Goal: Book appointment/travel/reservation

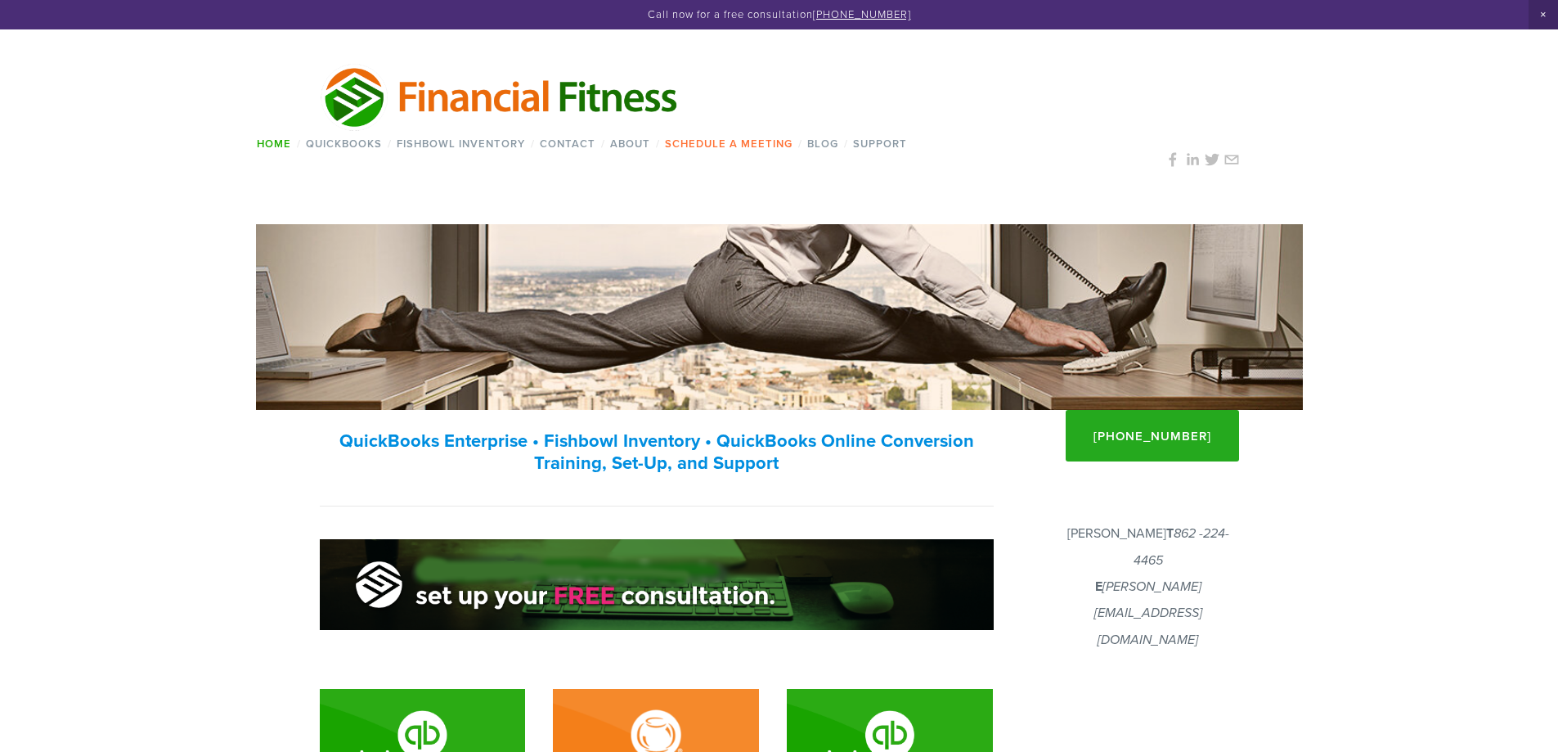
click at [742, 148] on link "Schedule a Meeting" at bounding box center [729, 144] width 138 height 24
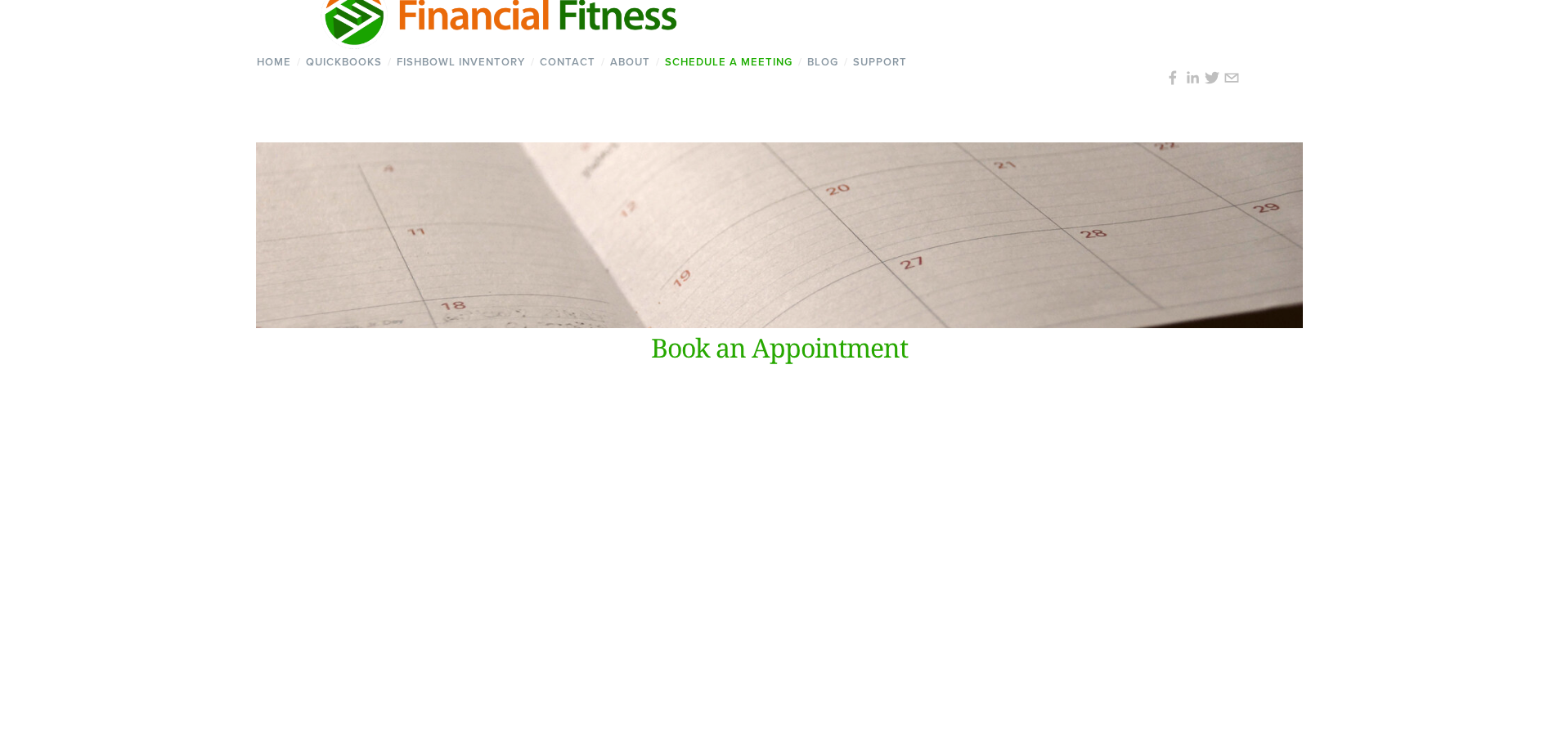
scroll to position [245, 0]
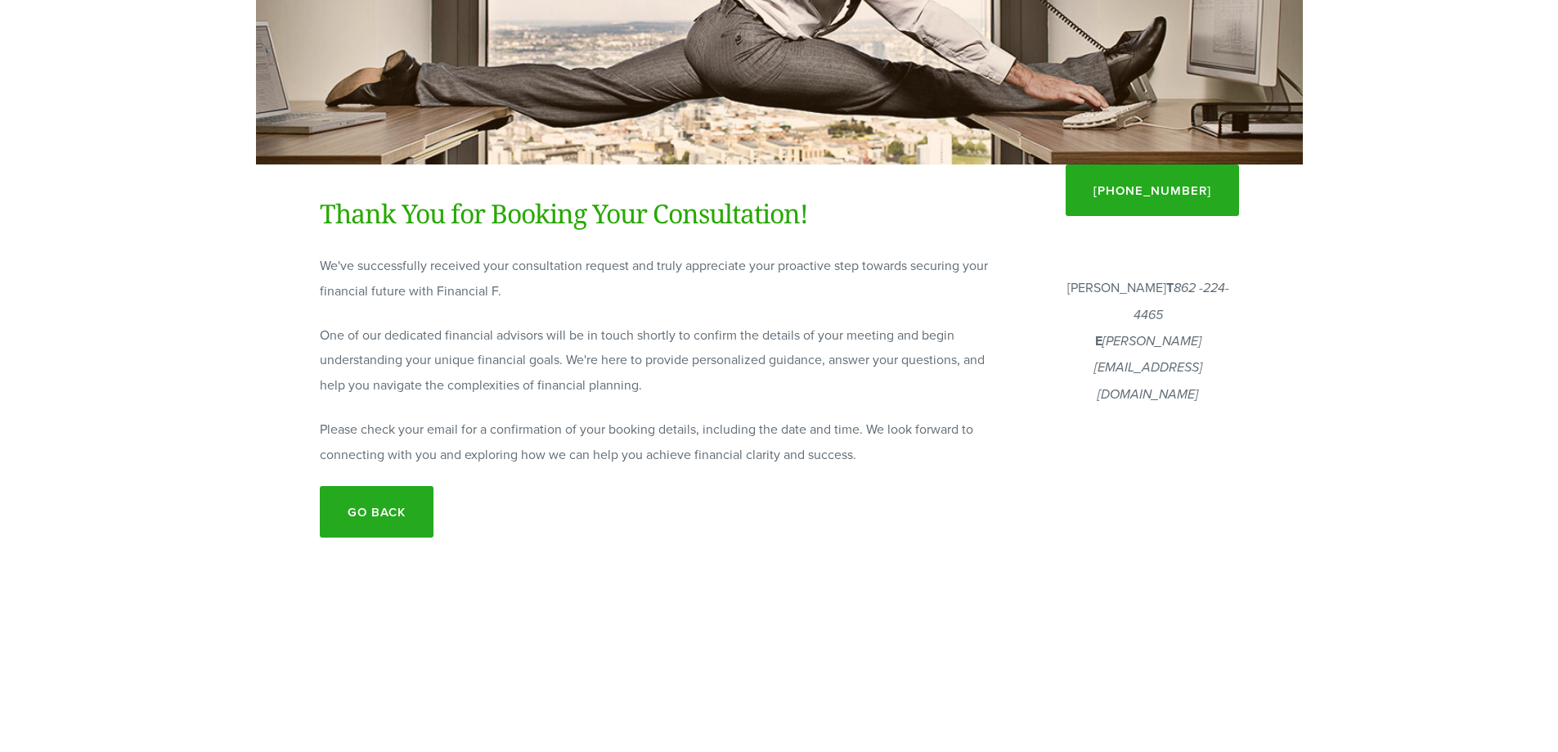
scroll to position [327, 0]
